Goal: Task Accomplishment & Management: Manage account settings

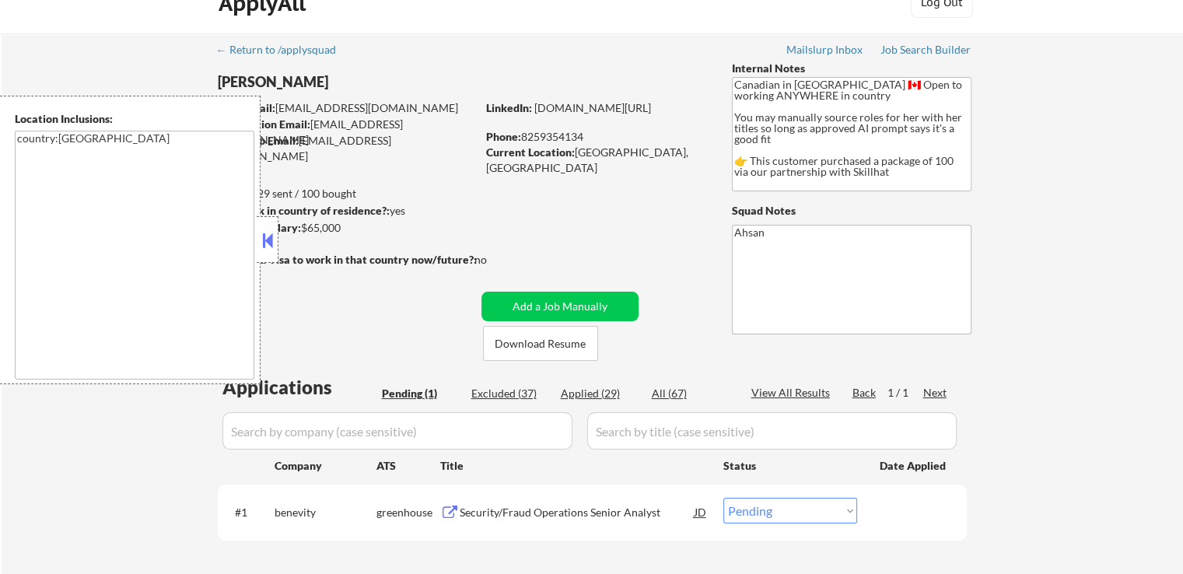
scroll to position [311, 0]
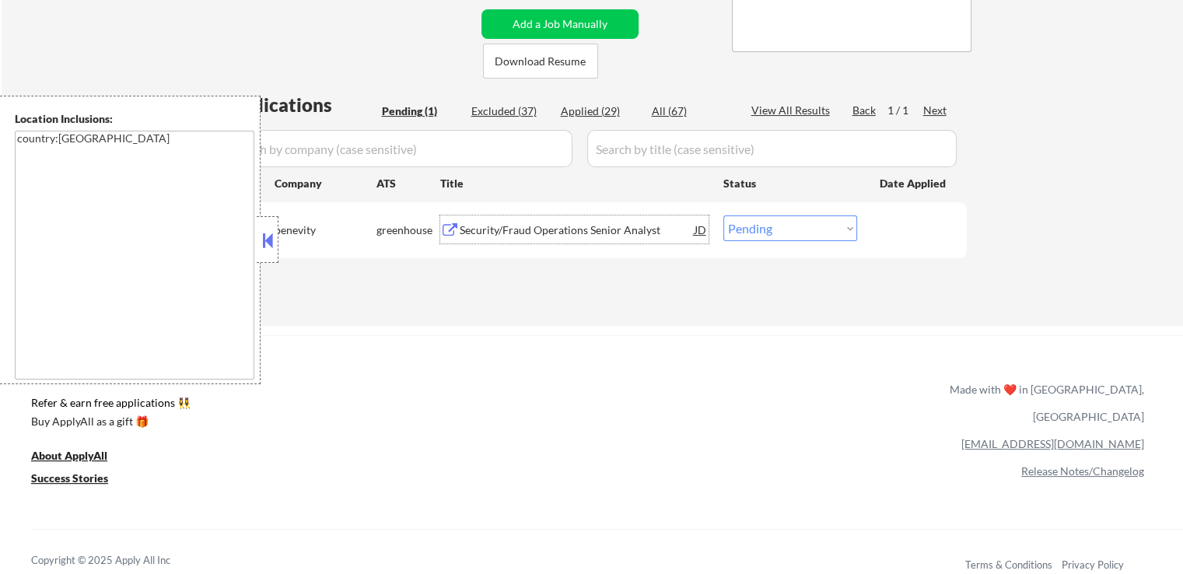
click at [464, 232] on div "Security/Fraud Operations Senior Analyst" at bounding box center [577, 230] width 235 height 16
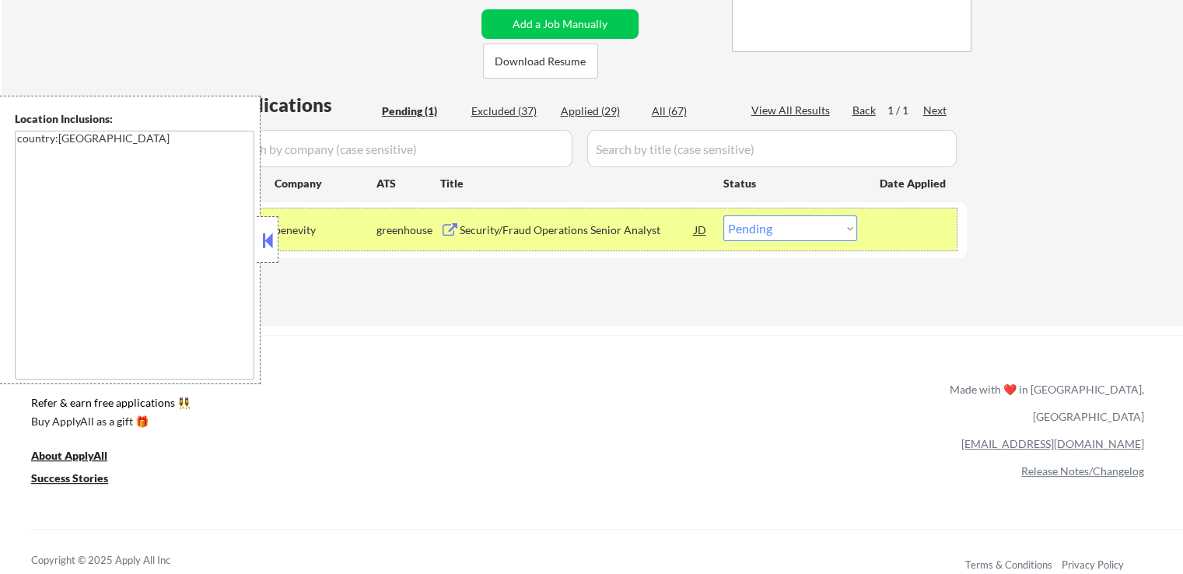
click at [792, 213] on div "#1 benevity greenhouse Security/Fraud Operations Senior Analyst JD Choose an op…" at bounding box center [589, 229] width 734 height 42
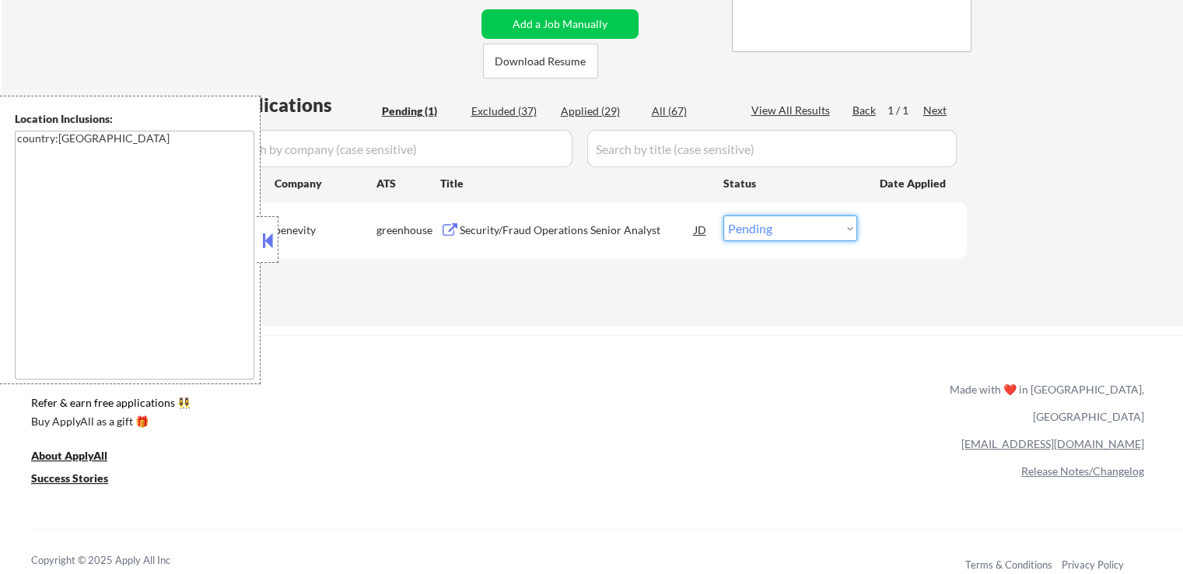
click at [795, 230] on select "Choose an option... Pending Applied Excluded (Questions) Excluded (Expired) Exc…" at bounding box center [790, 228] width 134 height 26
select select ""excluded__expired_""
click at [723, 215] on select "Choose an option... Pending Applied Excluded (Questions) Excluded (Expired) Exc…" at bounding box center [790, 228] width 134 height 26
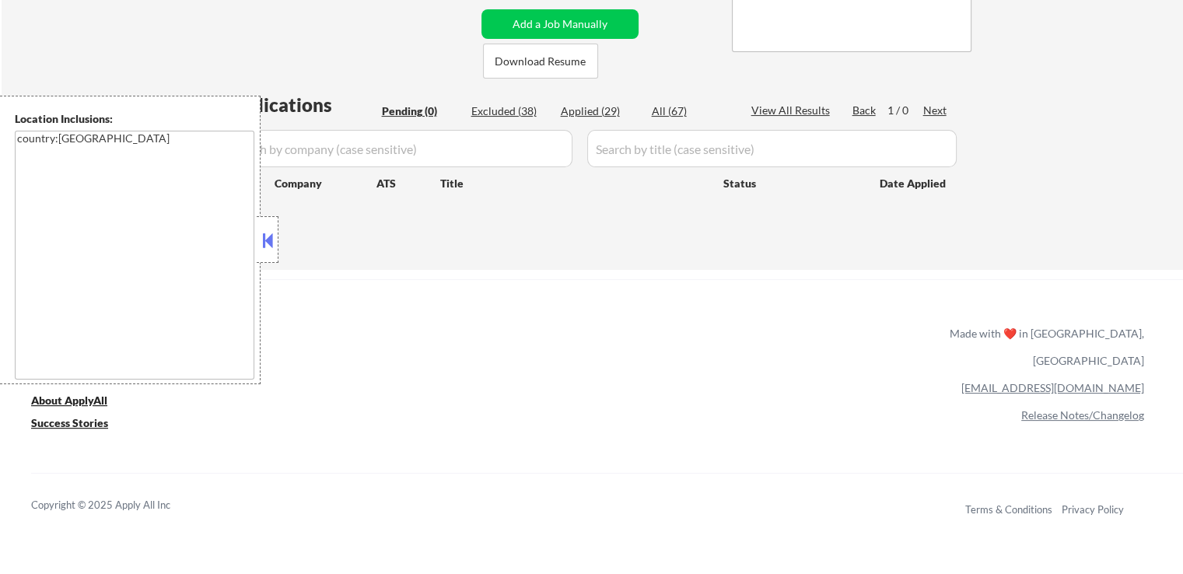
click at [512, 115] on div "Excluded (38)" at bounding box center [510, 111] width 78 height 16
select select ""excluded__expired_""
select select ""excluded__other_""
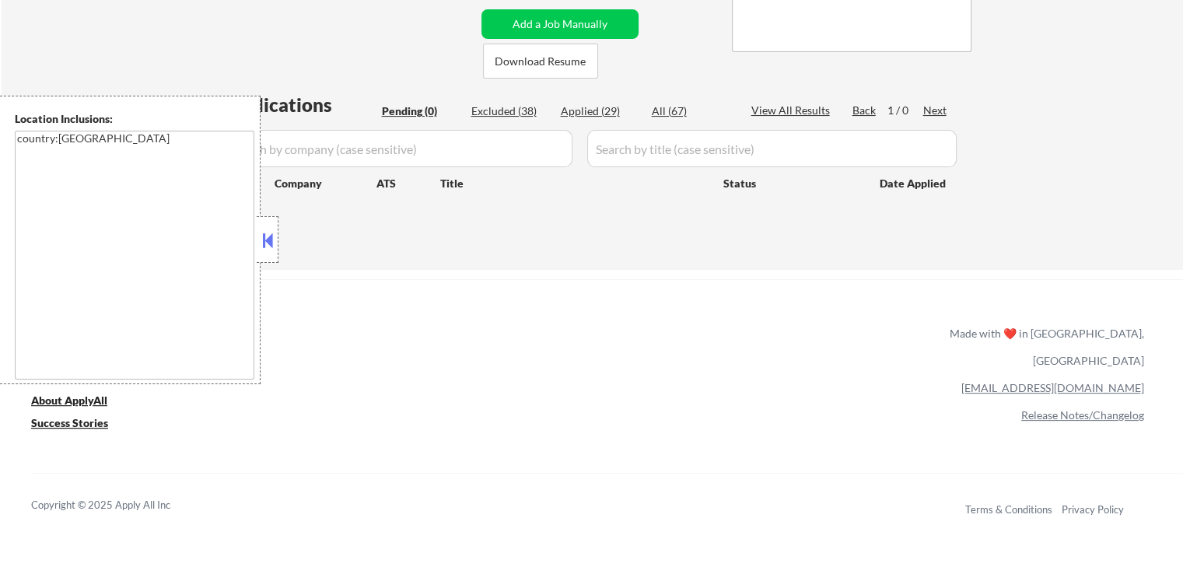
select select ""excluded""
select select ""excluded__other_""
select select ""excluded""
select select ""excluded__bad_match_""
select select ""excluded__expired_""
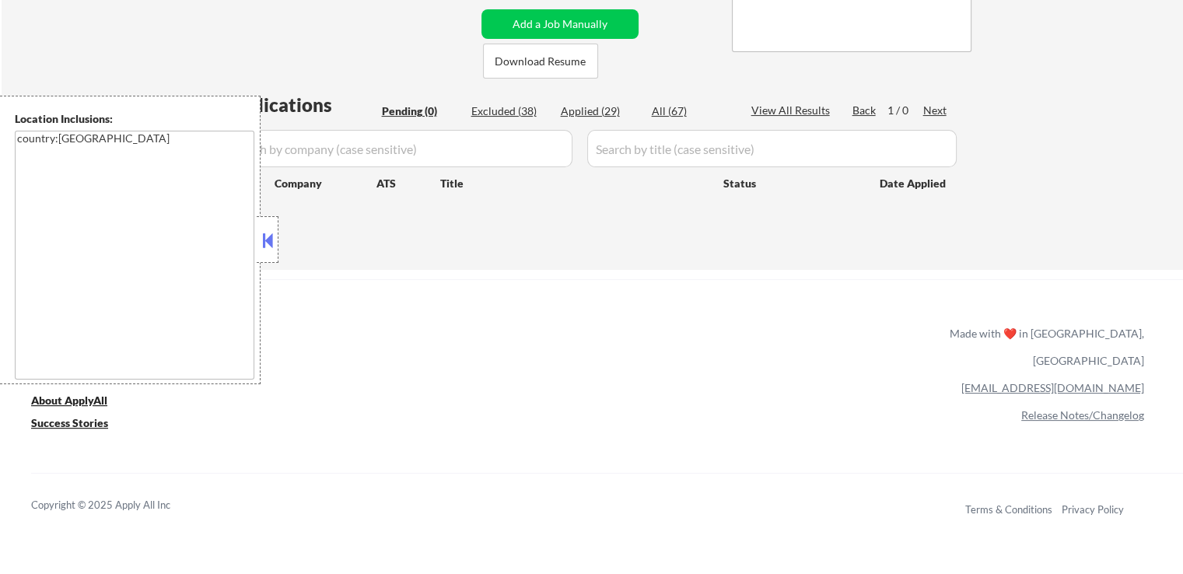
select select ""excluded__other_""
select select ""excluded__expired_""
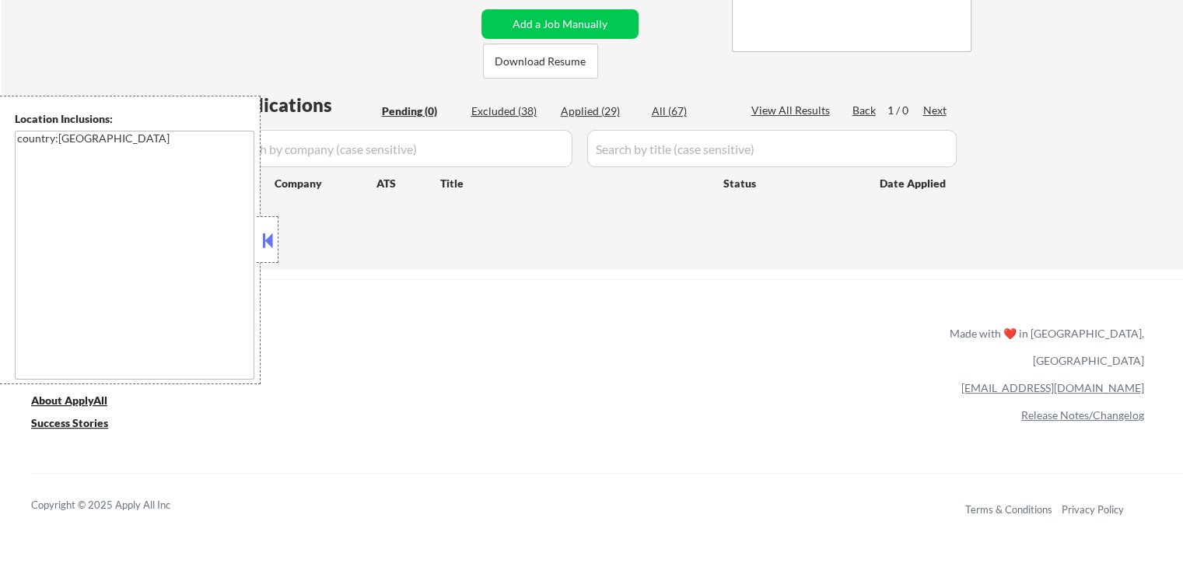
select select ""excluded__expired_""
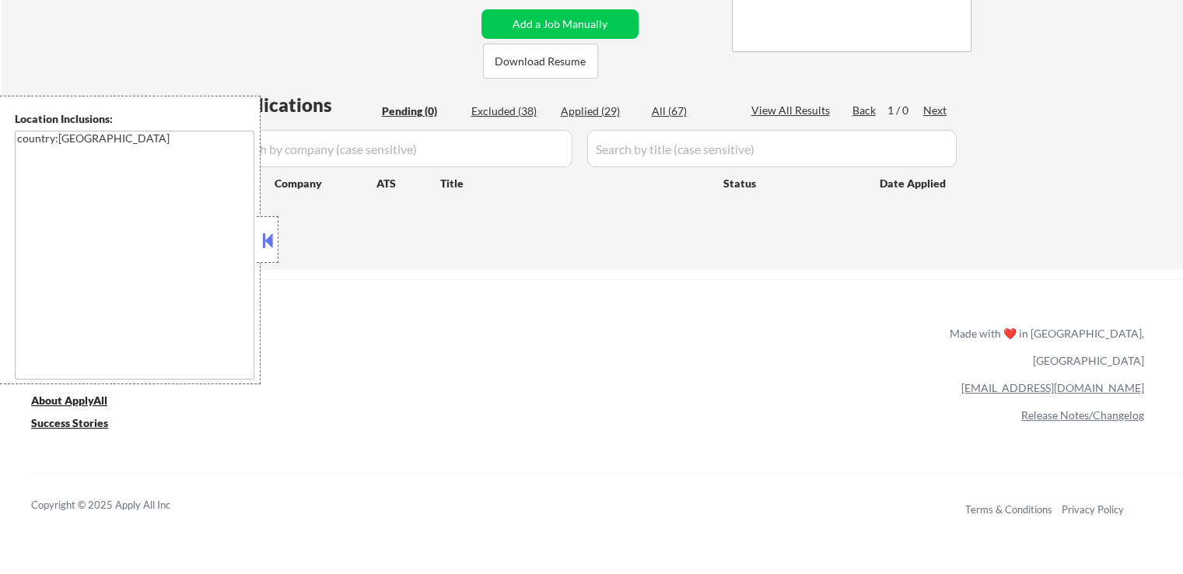
select select ""excluded__expired_""
select select ""excluded__location_""
select select ""excluded__expired_""
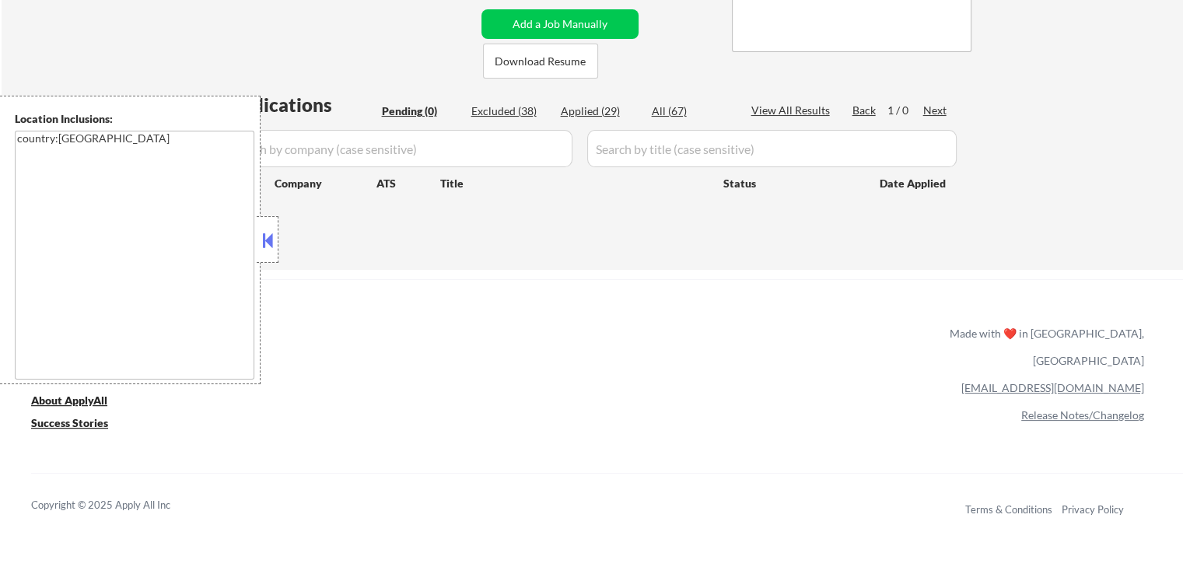
select select ""excluded""
select select ""excluded__expired_""
select select ""excluded__other_""
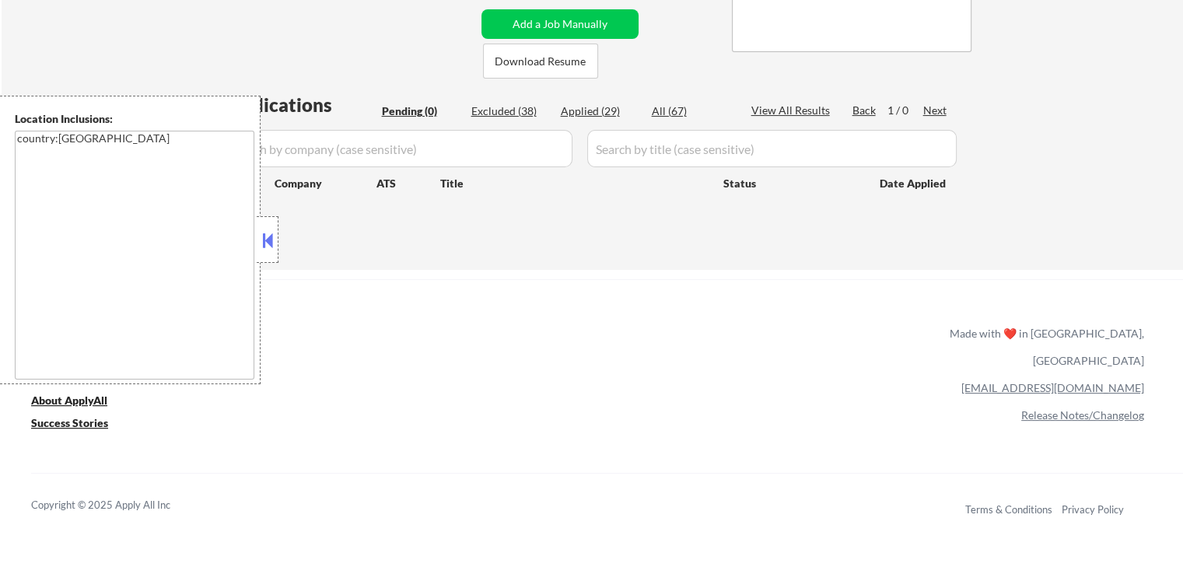
select select ""excluded__expired_""
select select ""excluded__other_""
select select ""excluded__expired_""
select select ""excluded__other_""
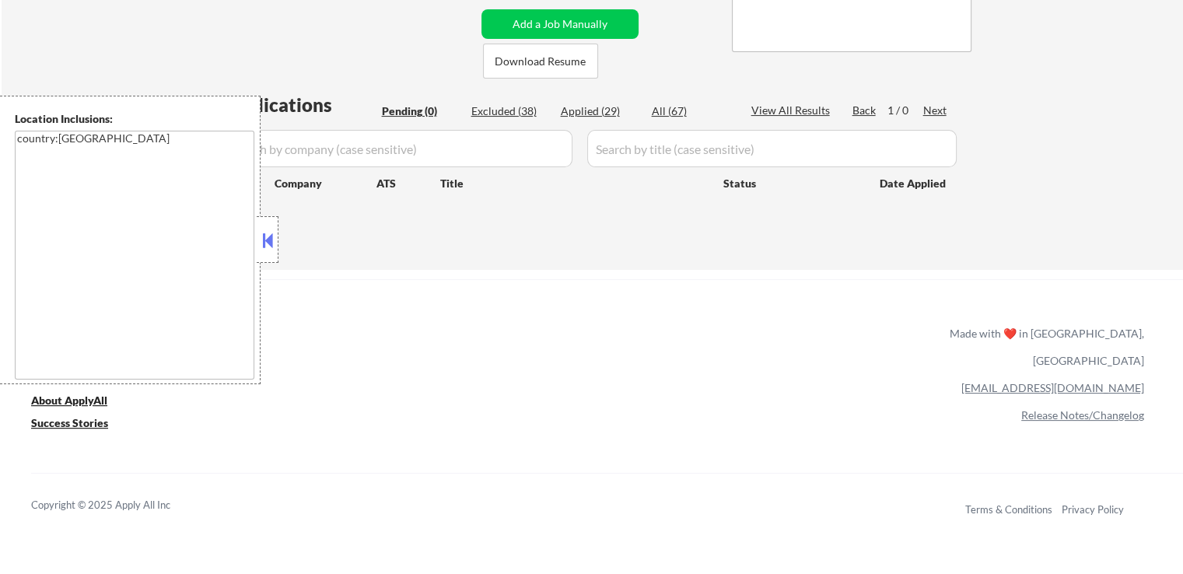
select select ""excluded__other_""
select select ""excluded__expired_""
select select ""excluded__other_""
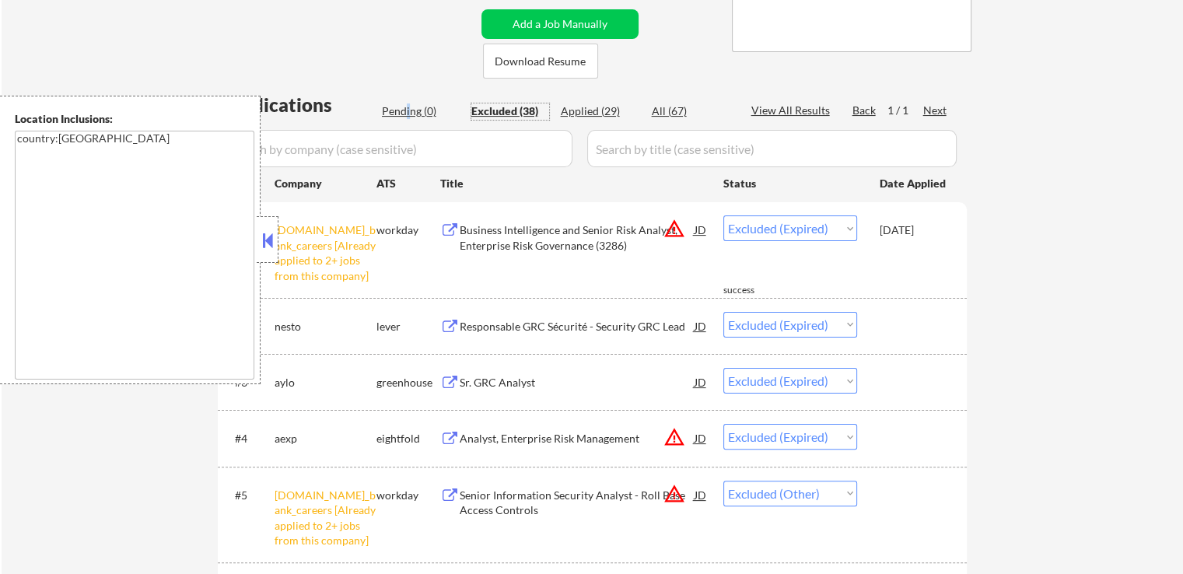
click at [407, 112] on div "Pending (0)" at bounding box center [421, 111] width 78 height 16
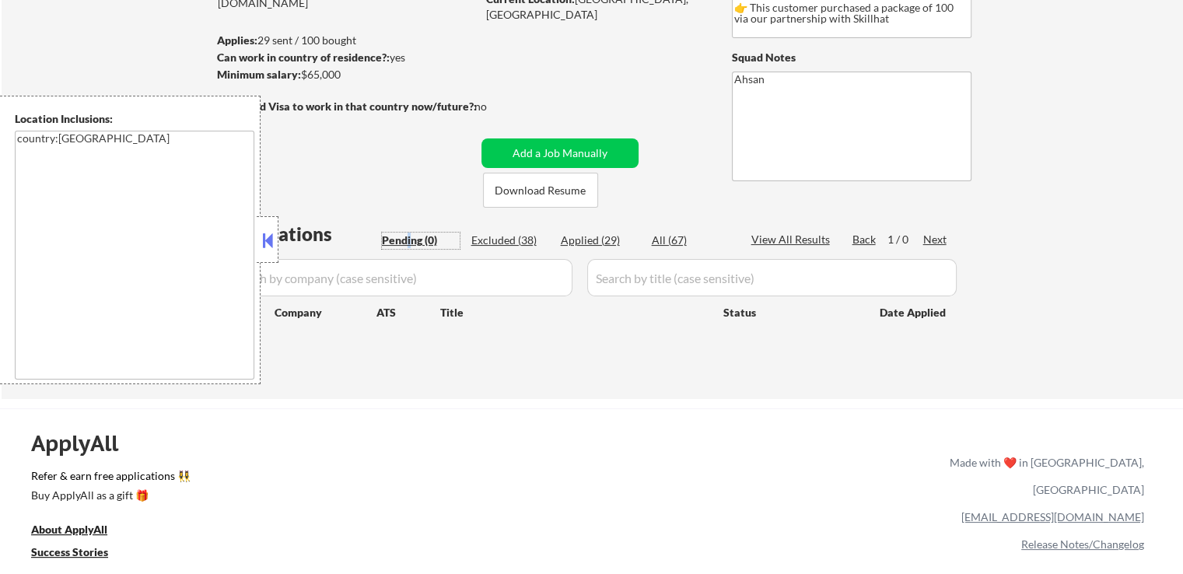
scroll to position [156, 0]
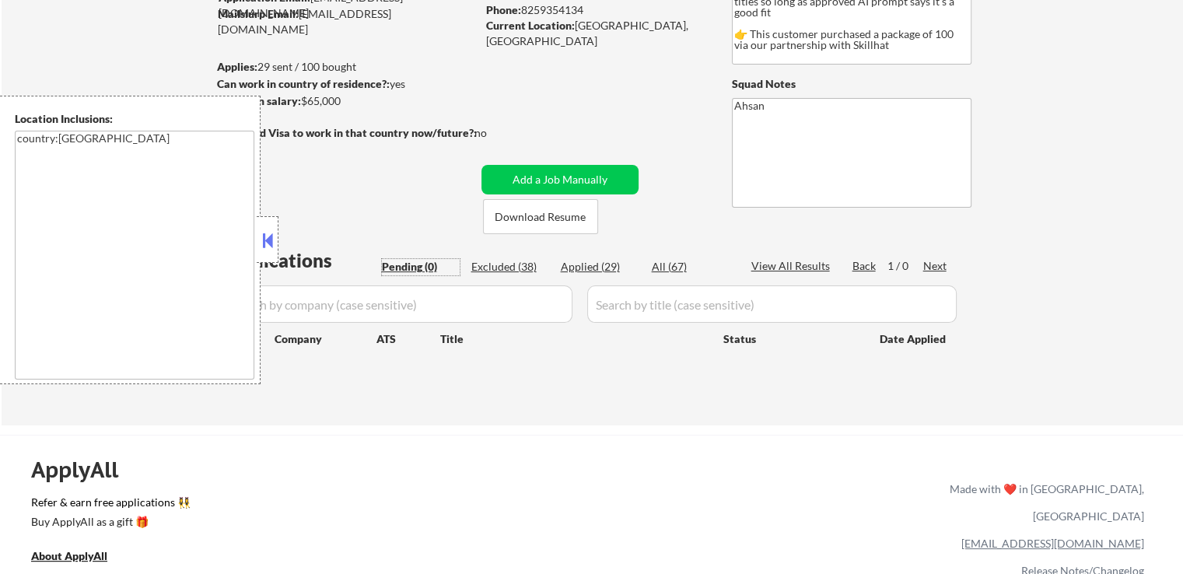
click at [605, 271] on div "Applied (29)" at bounding box center [600, 267] width 78 height 16
select select ""applied""
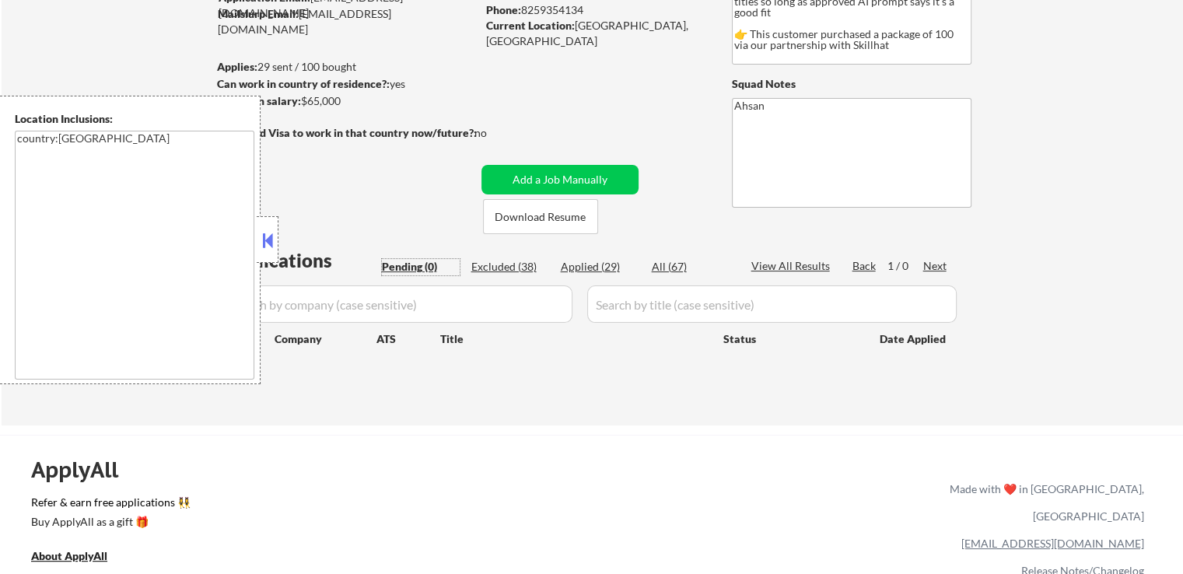
select select ""applied""
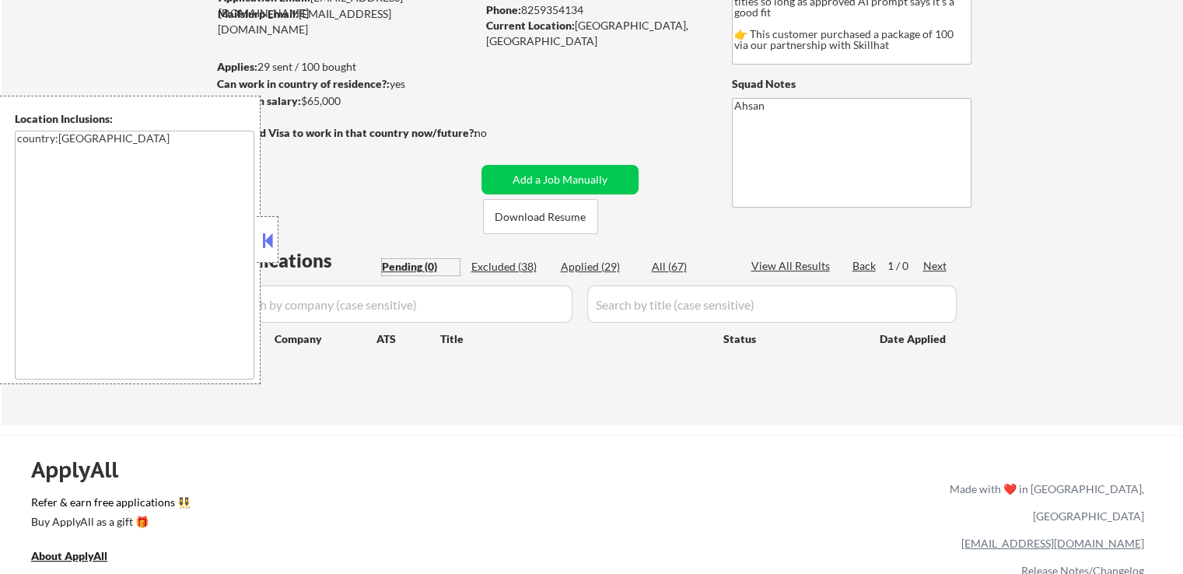
select select ""applied""
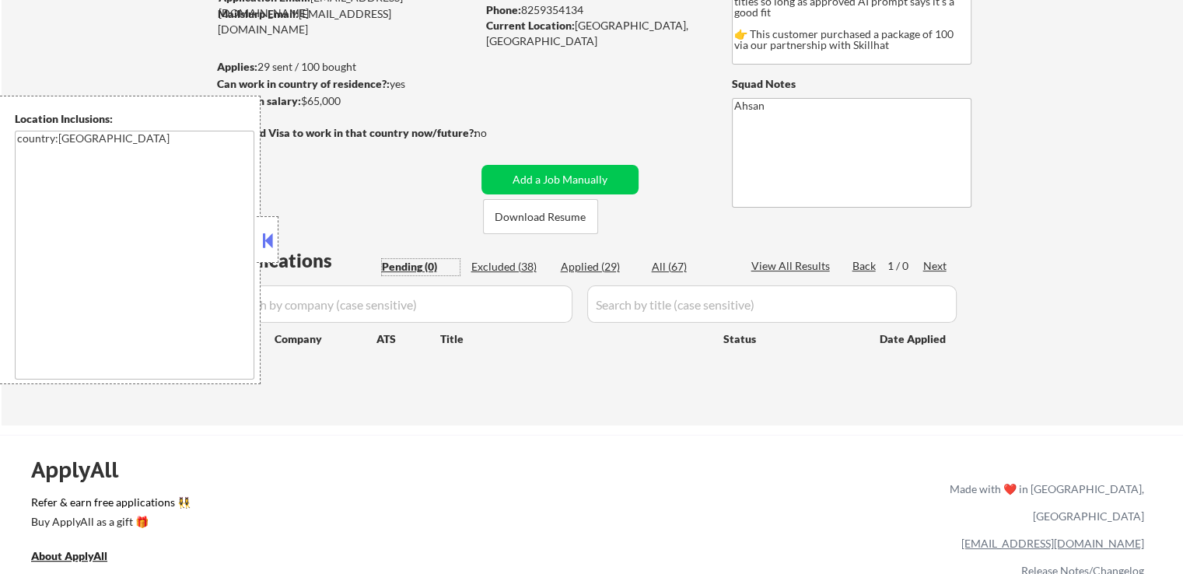
select select ""applied""
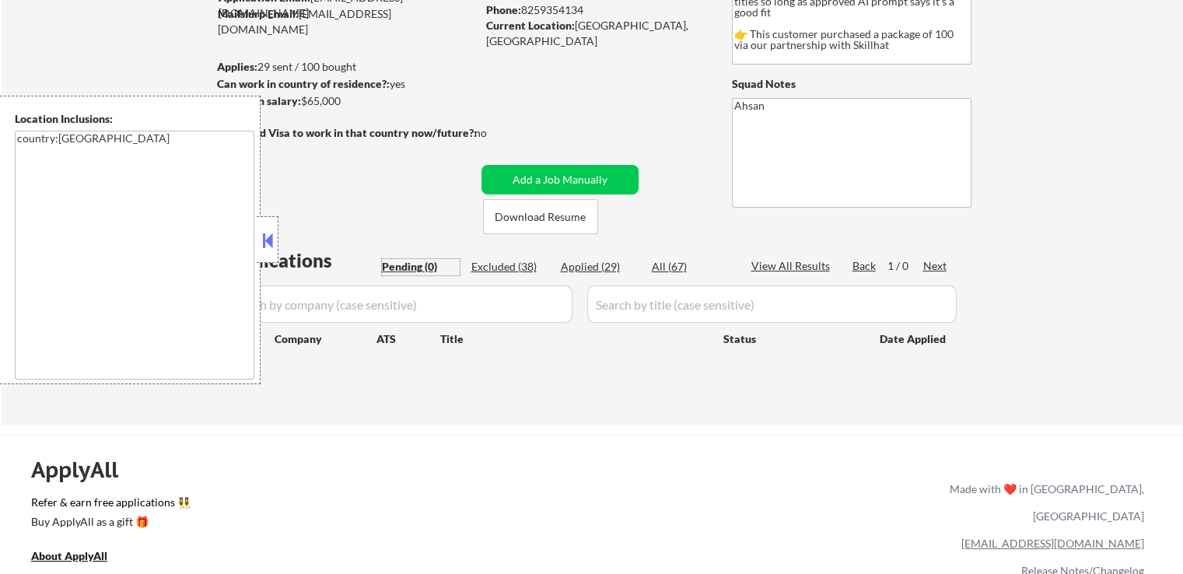
select select ""applied""
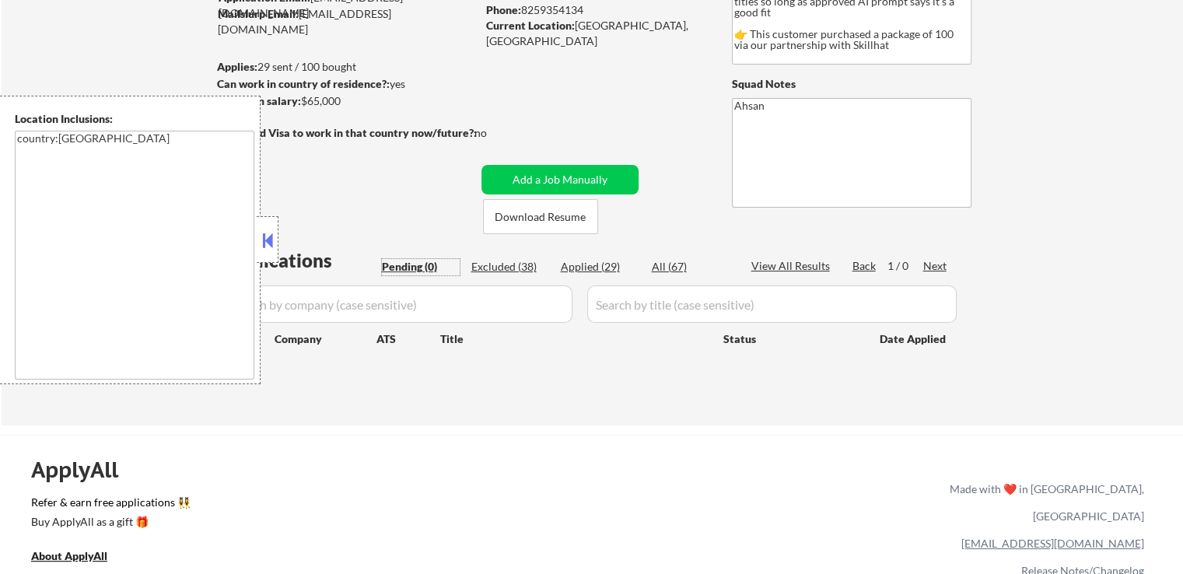
select select ""applied""
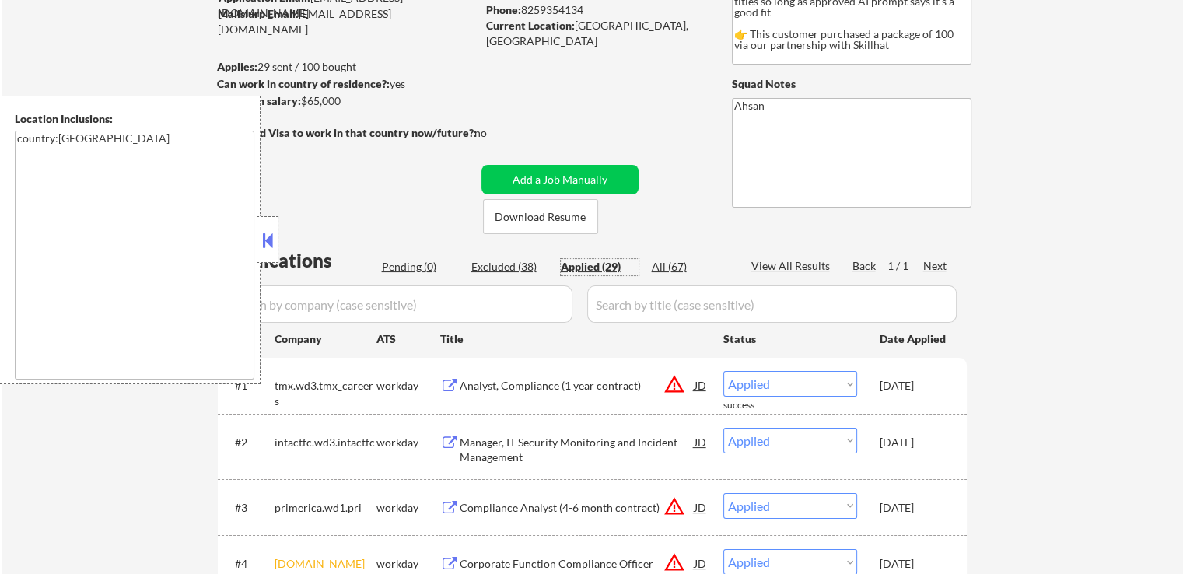
click at [420, 269] on div "Pending (0)" at bounding box center [421, 267] width 78 height 16
